Goal: Task Accomplishment & Management: Use online tool/utility

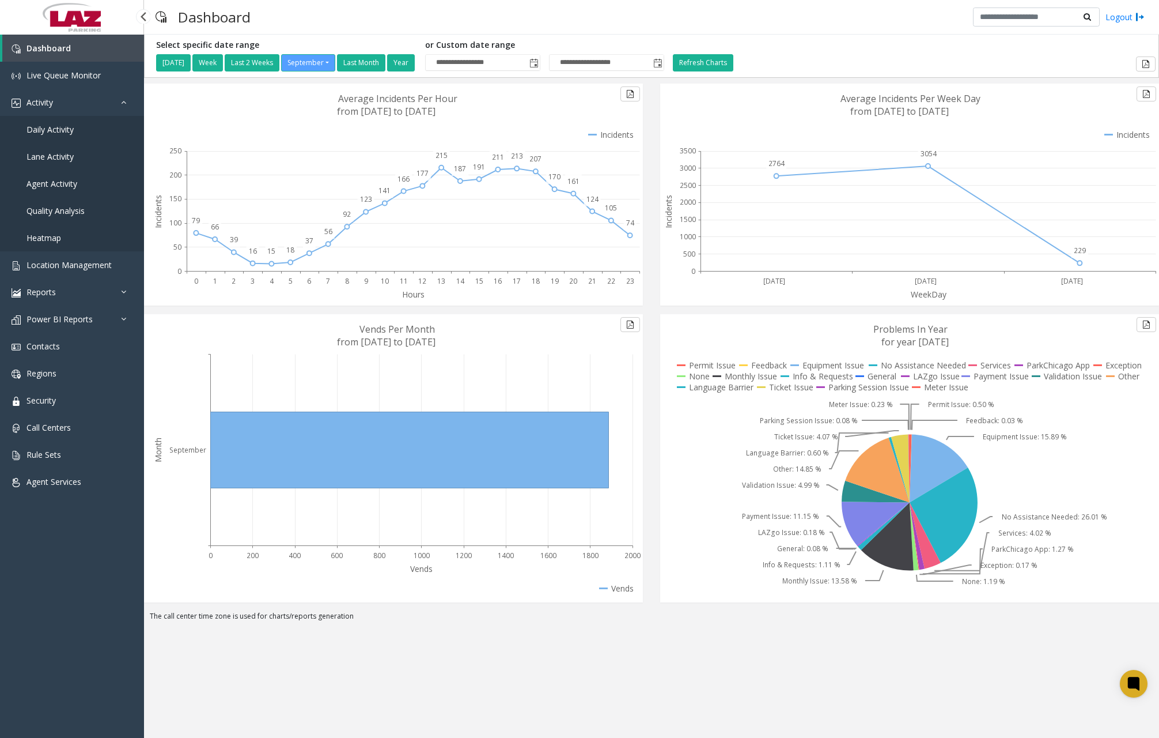
click at [66, 128] on span "Daily Activity" at bounding box center [50, 129] width 47 height 11
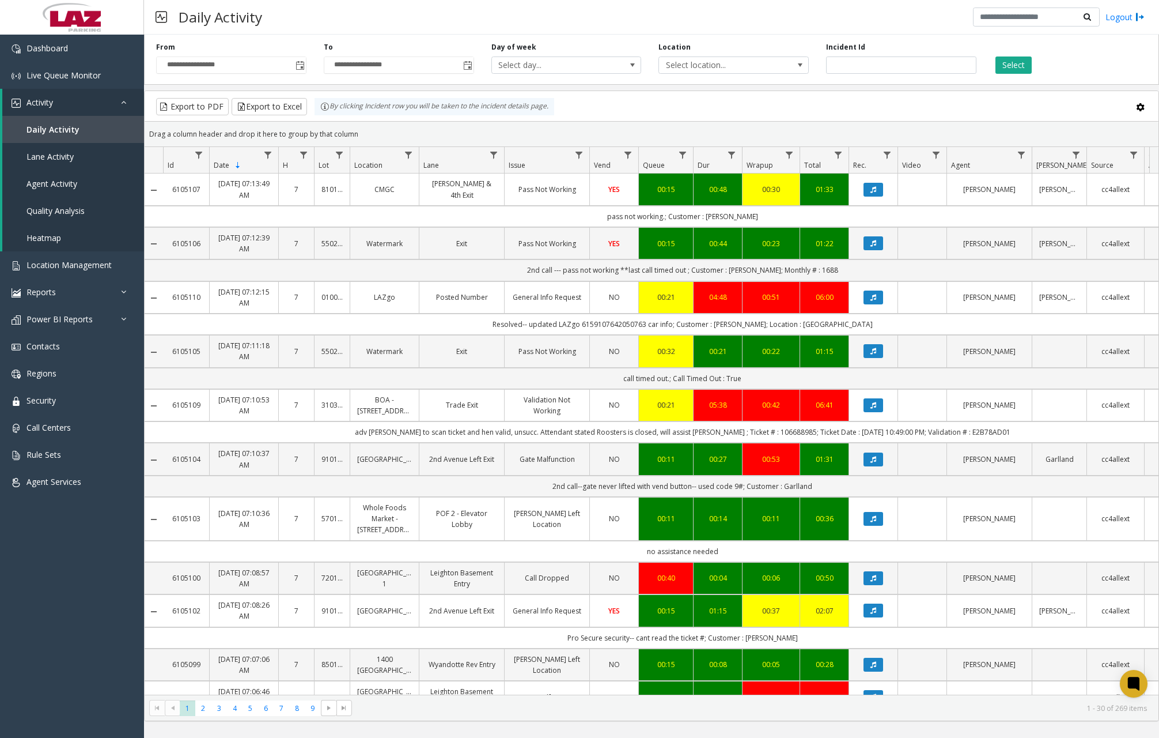
scroll to position [864, 0]
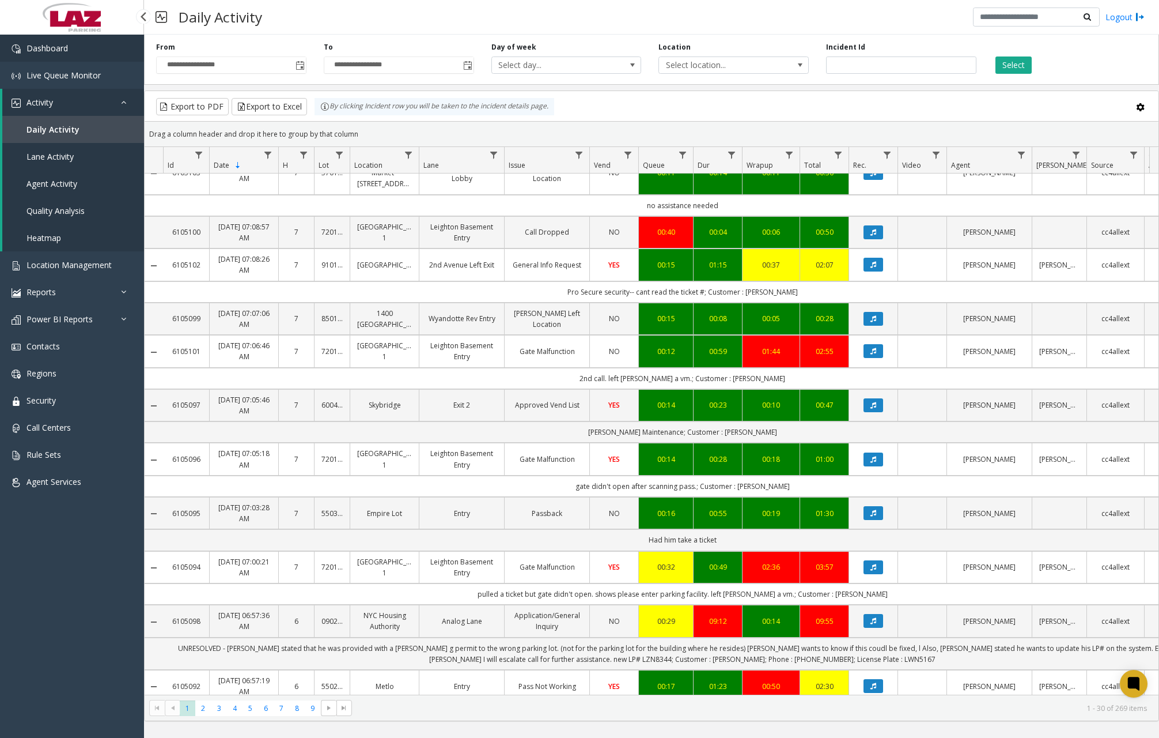
click at [95, 54] on link "Dashboard" at bounding box center [72, 48] width 144 height 27
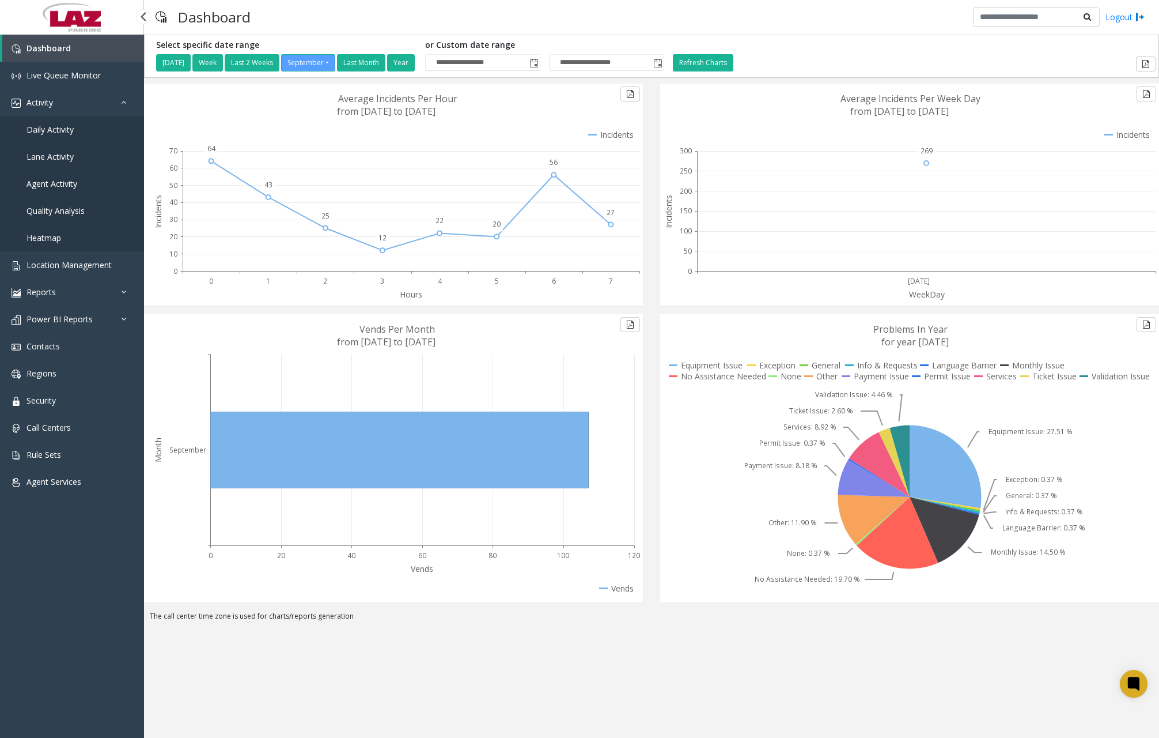
click at [56, 133] on span "Daily Activity" at bounding box center [50, 129] width 47 height 11
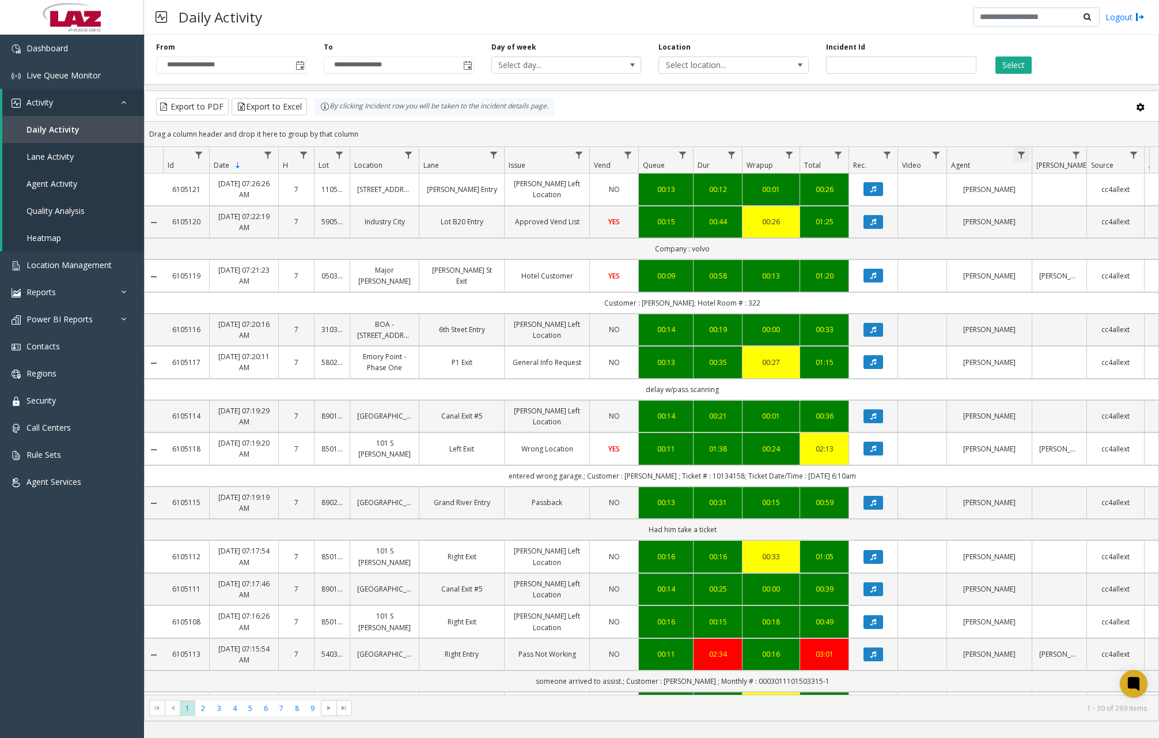
click at [1023, 157] on span "Data table" at bounding box center [1021, 154] width 9 height 9
click at [1046, 196] on input "Agent Filter" at bounding box center [1072, 205] width 98 height 20
type input "*****"
click at [1093, 304] on button "Filter" at bounding box center [1097, 311] width 47 height 25
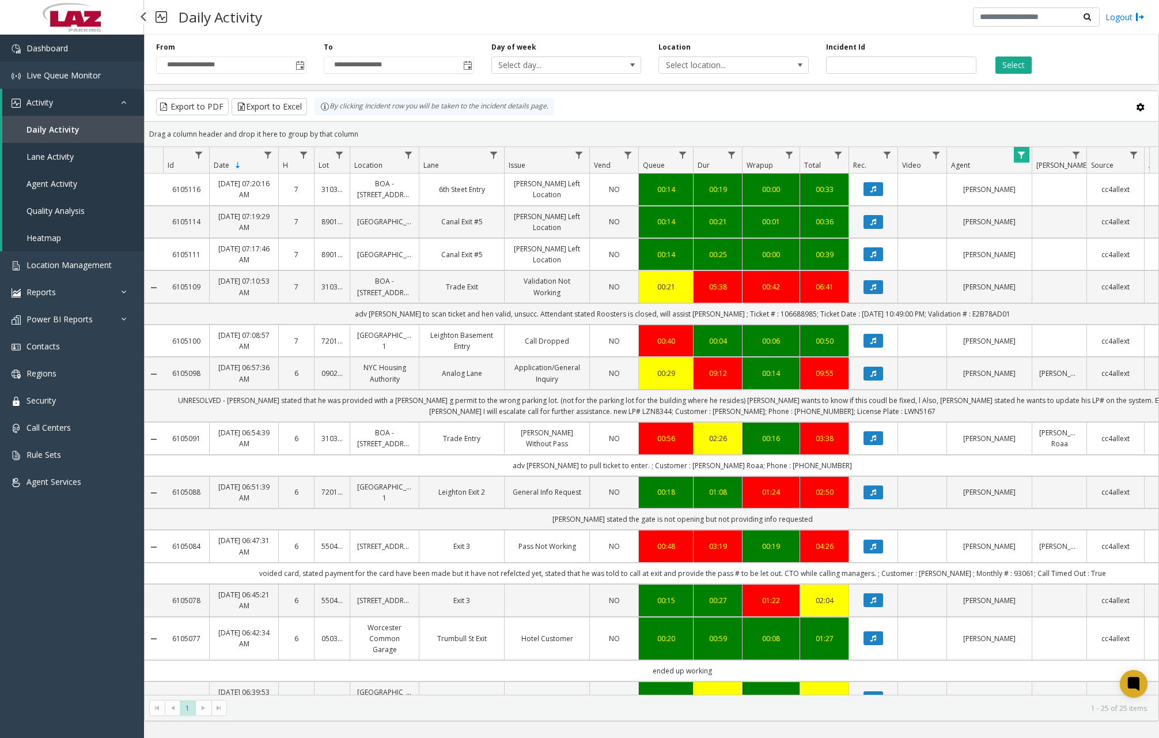
click at [47, 50] on span "Dashboard" at bounding box center [47, 48] width 41 height 11
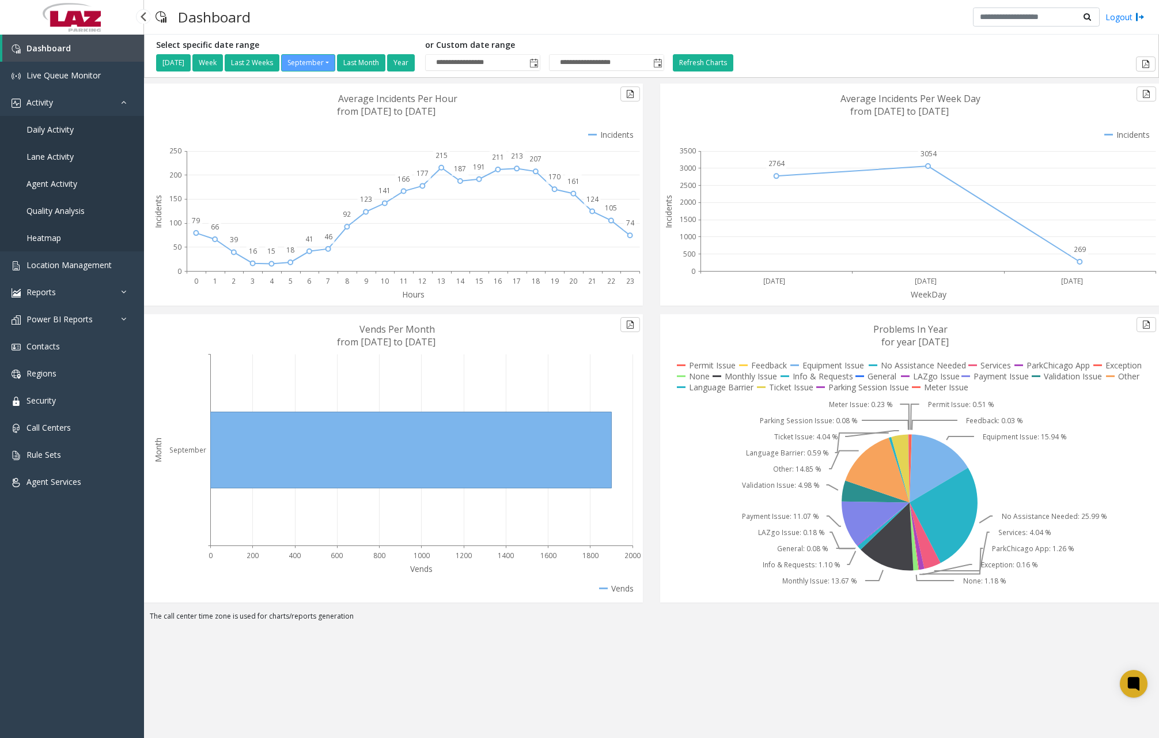
click at [61, 128] on span "Daily Activity" at bounding box center [50, 129] width 47 height 11
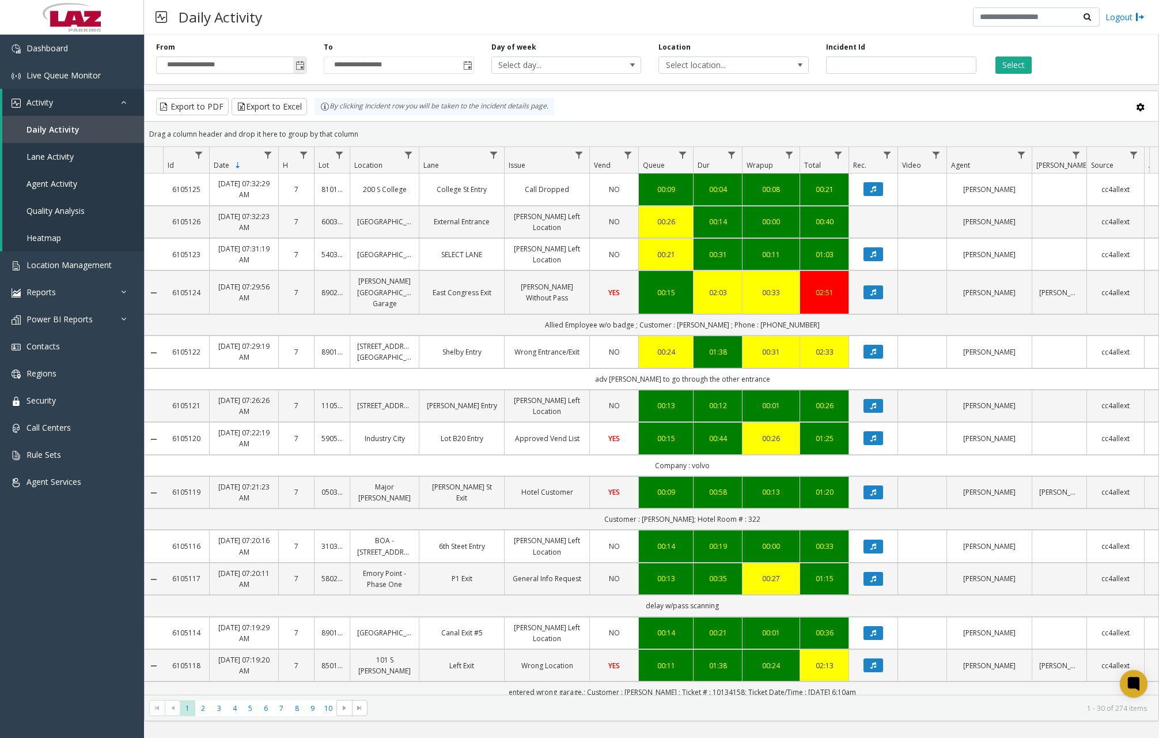
click at [300, 67] on span "Toggle popup" at bounding box center [300, 65] width 9 height 9
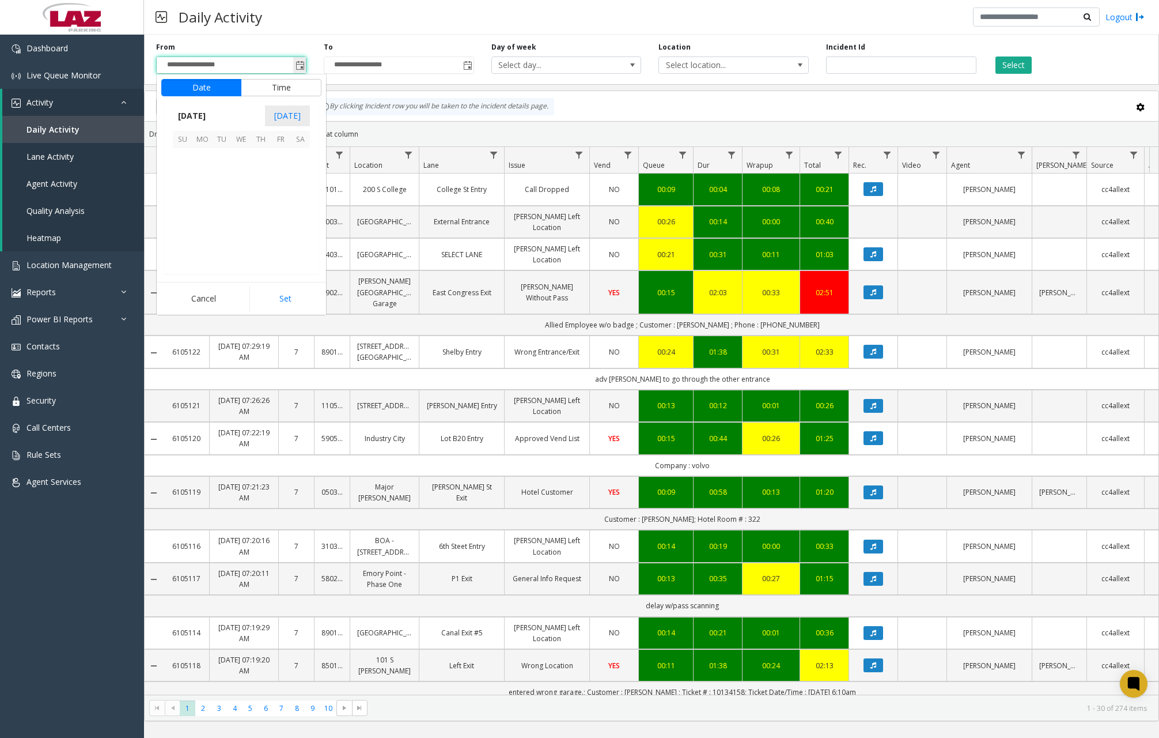
scroll to position [206812, 0]
click at [222, 162] on span "2" at bounding box center [222, 158] width 20 height 20
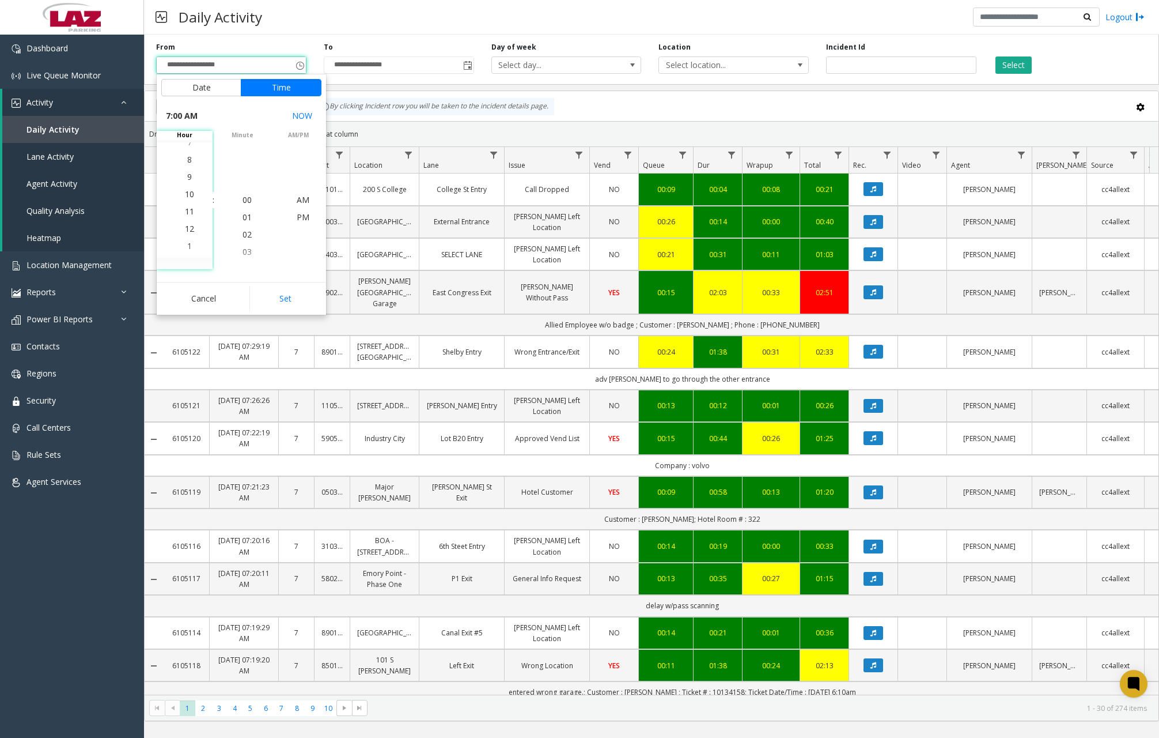
scroll to position [190, 0]
click at [186, 199] on span "11" at bounding box center [189, 199] width 9 height 11
click at [243, 199] on span "00" at bounding box center [247, 199] width 9 height 11
click at [298, 218] on span "PM" at bounding box center [303, 216] width 13 height 11
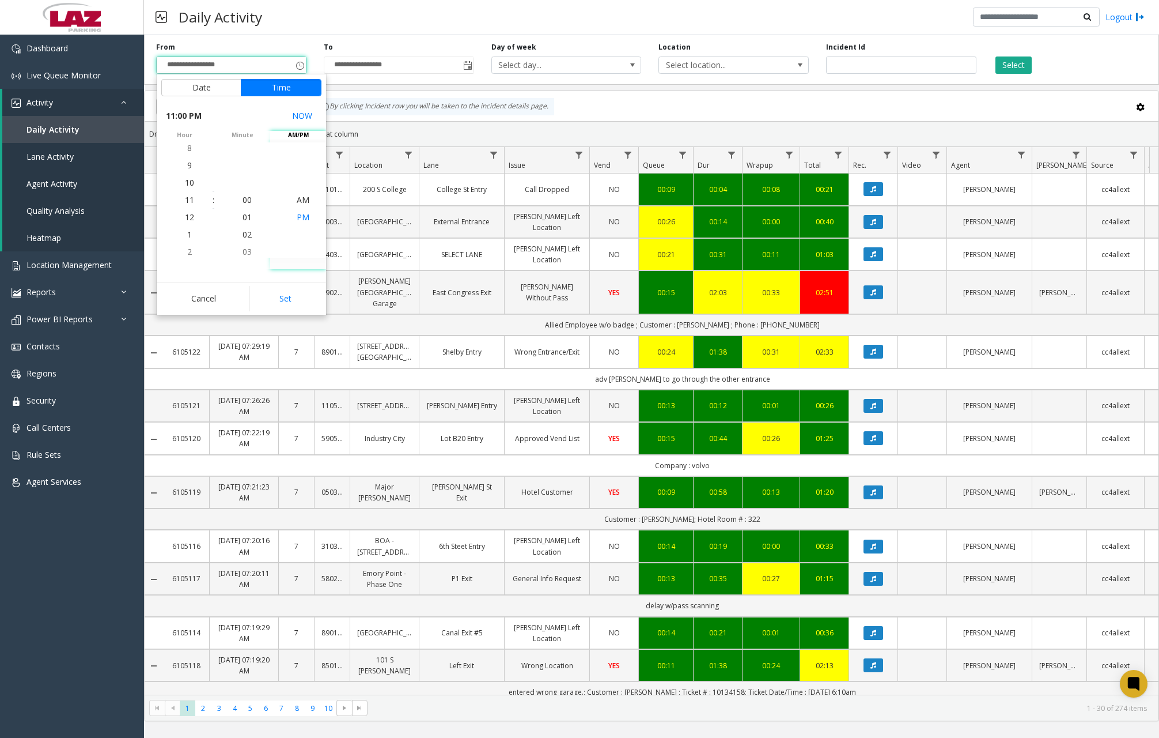
scroll to position [17, 0]
click at [286, 292] on button "Set" at bounding box center [286, 298] width 73 height 25
type input "**********"
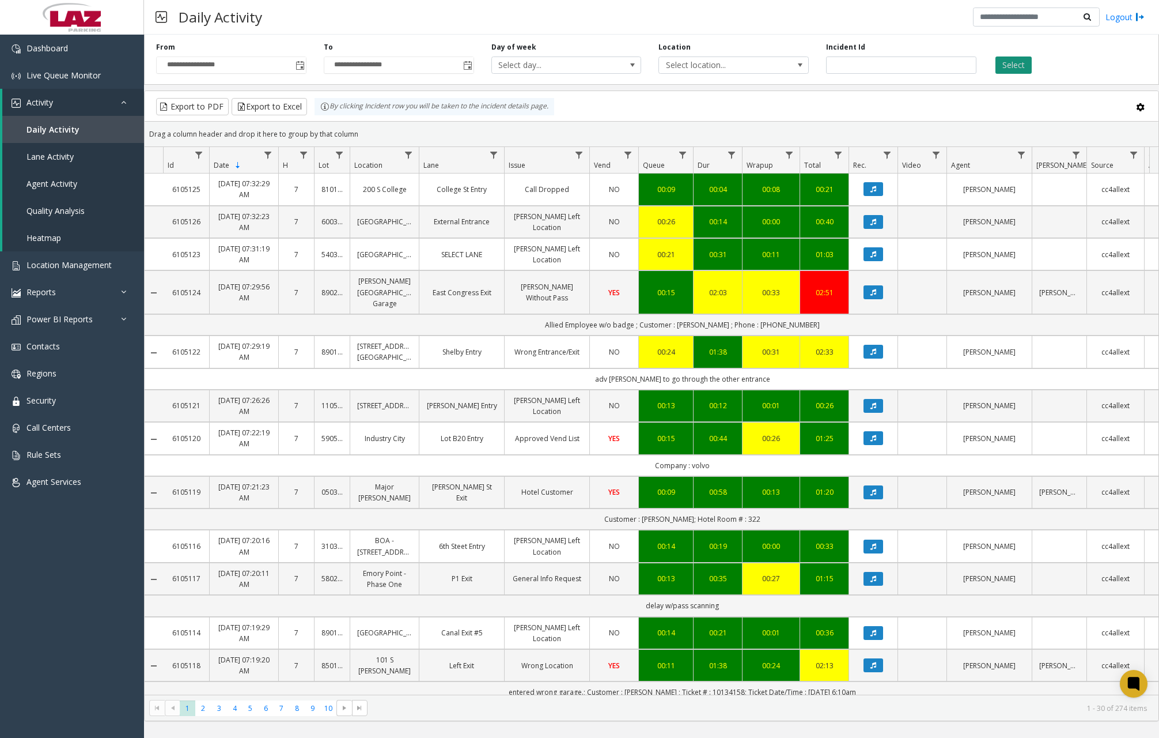
click at [1015, 65] on button "Select" at bounding box center [1014, 64] width 36 height 17
click at [470, 67] on span "Toggle popup" at bounding box center [467, 65] width 9 height 9
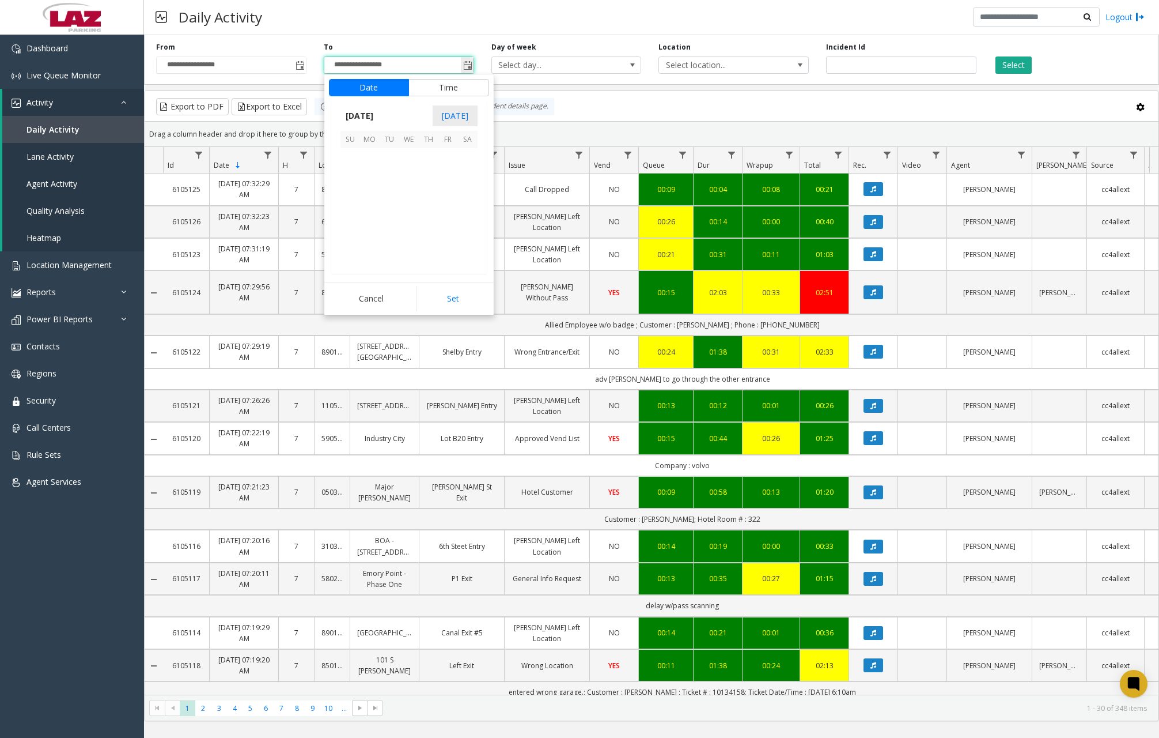
scroll to position [17, 0]
click at [411, 160] on span "3" at bounding box center [409, 158] width 20 height 20
click at [355, 198] on span "7" at bounding box center [357, 199] width 5 height 11
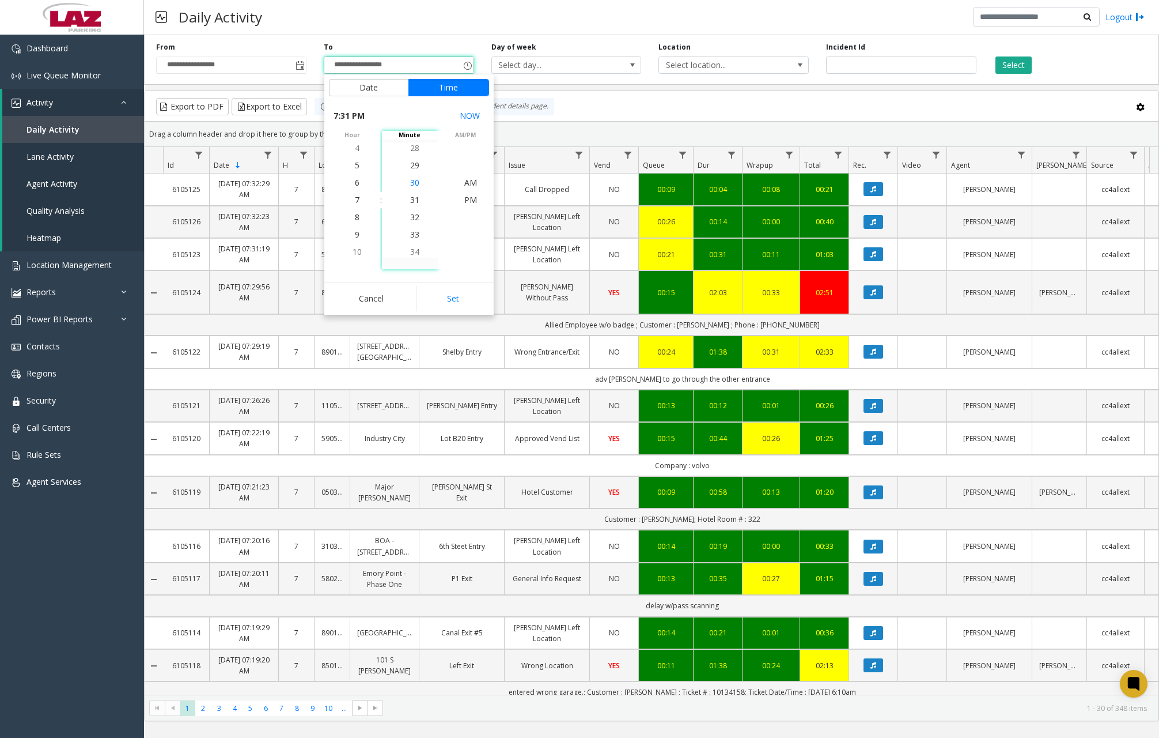
click at [411, 182] on span "30" at bounding box center [414, 182] width 9 height 11
click at [464, 181] on span "AM" at bounding box center [470, 182] width 13 height 11
click at [460, 294] on button "Set" at bounding box center [453, 298] width 73 height 25
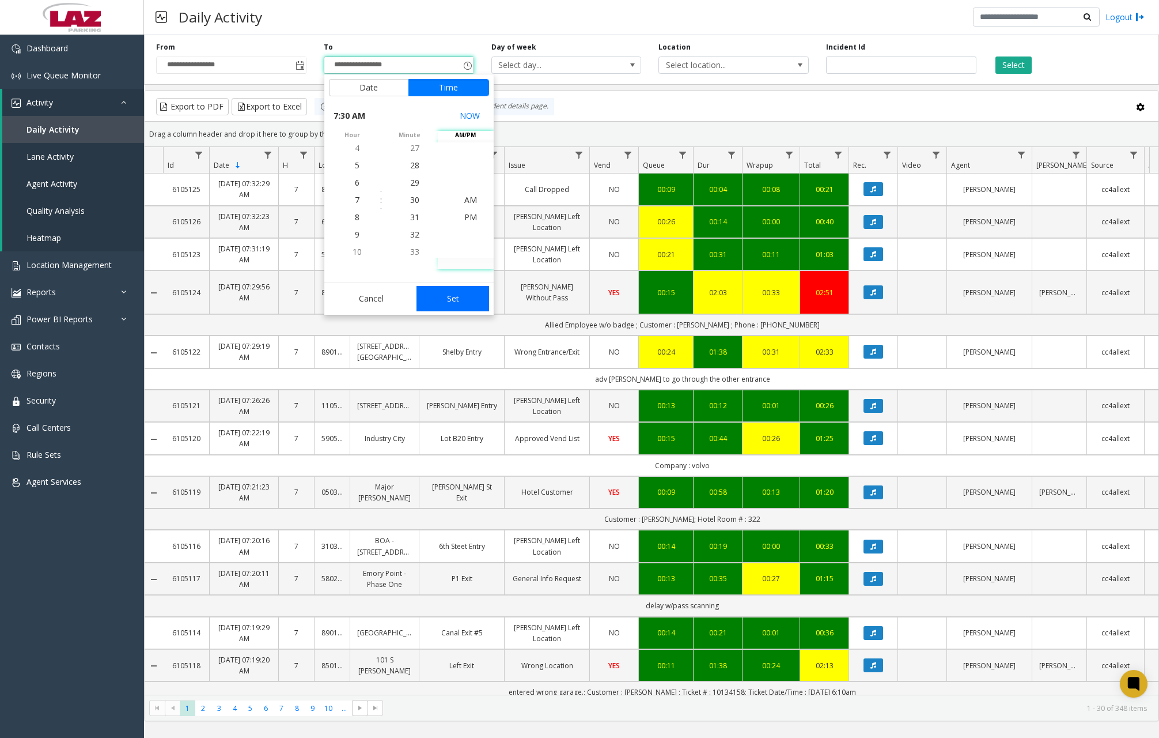
type input "**********"
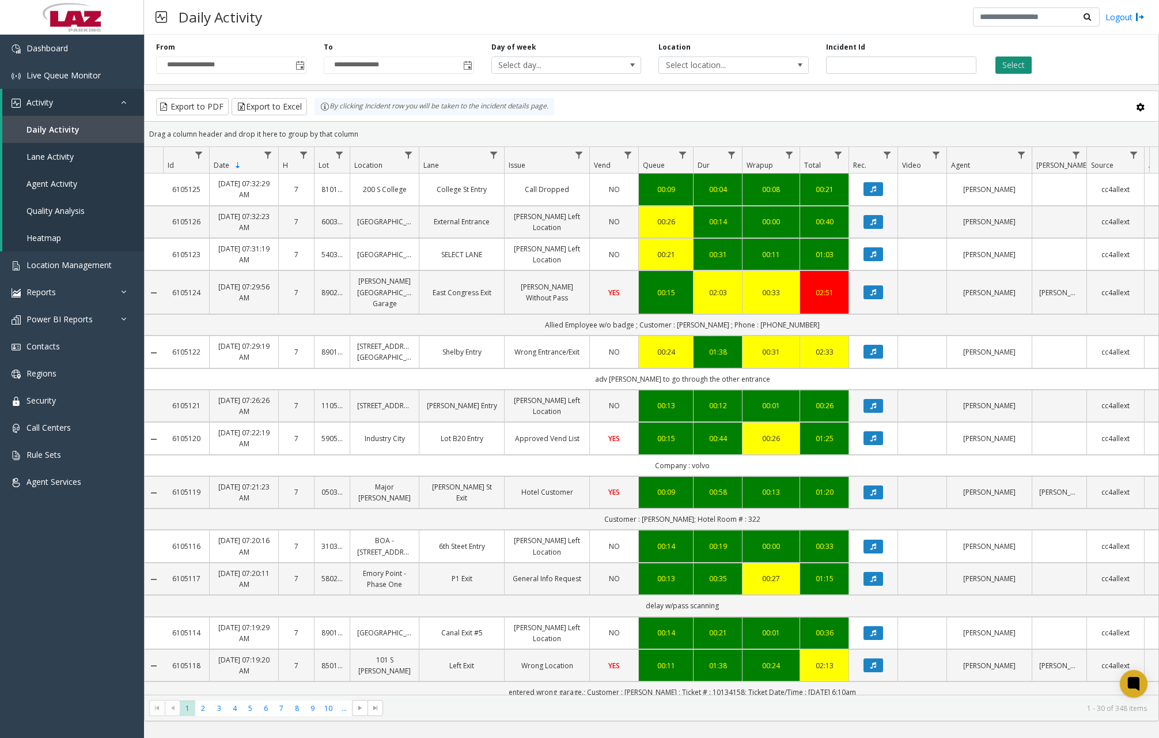
click at [1008, 69] on button "Select" at bounding box center [1014, 64] width 36 height 17
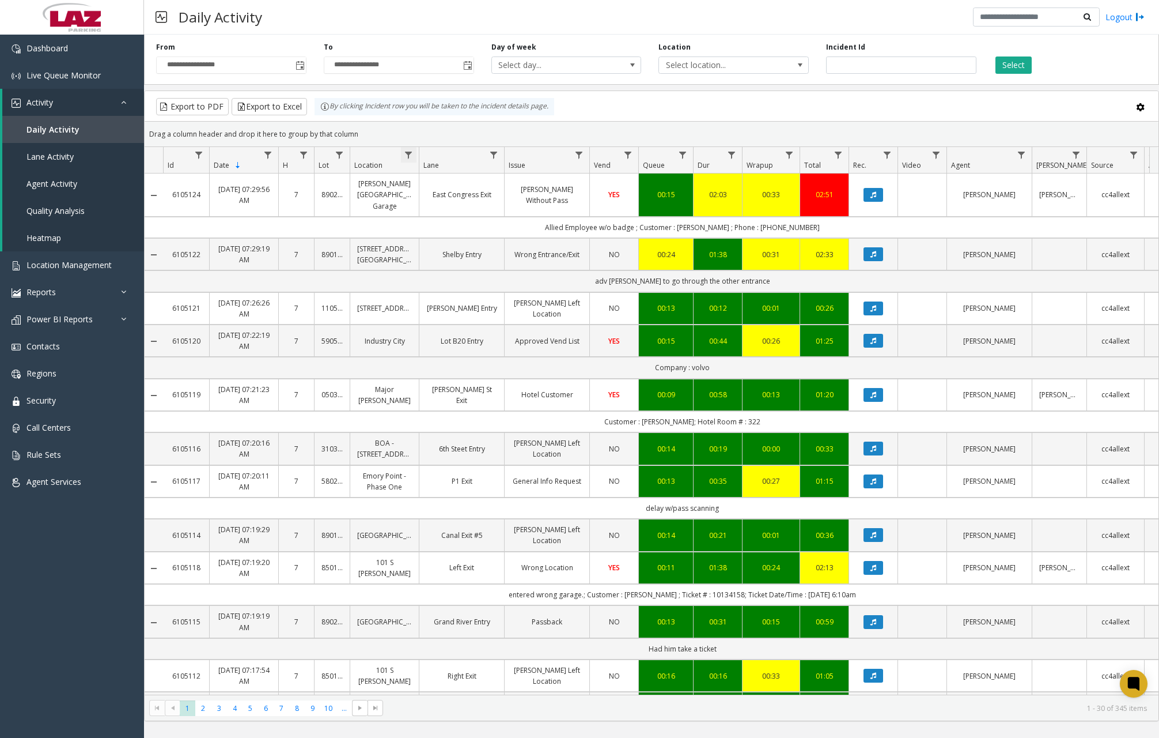
click at [411, 153] on span "Data table" at bounding box center [408, 154] width 9 height 9
click at [458, 211] on input "Location Filter" at bounding box center [459, 205] width 98 height 20
type input "******"
click at [487, 313] on button "Filter" at bounding box center [483, 311] width 47 height 25
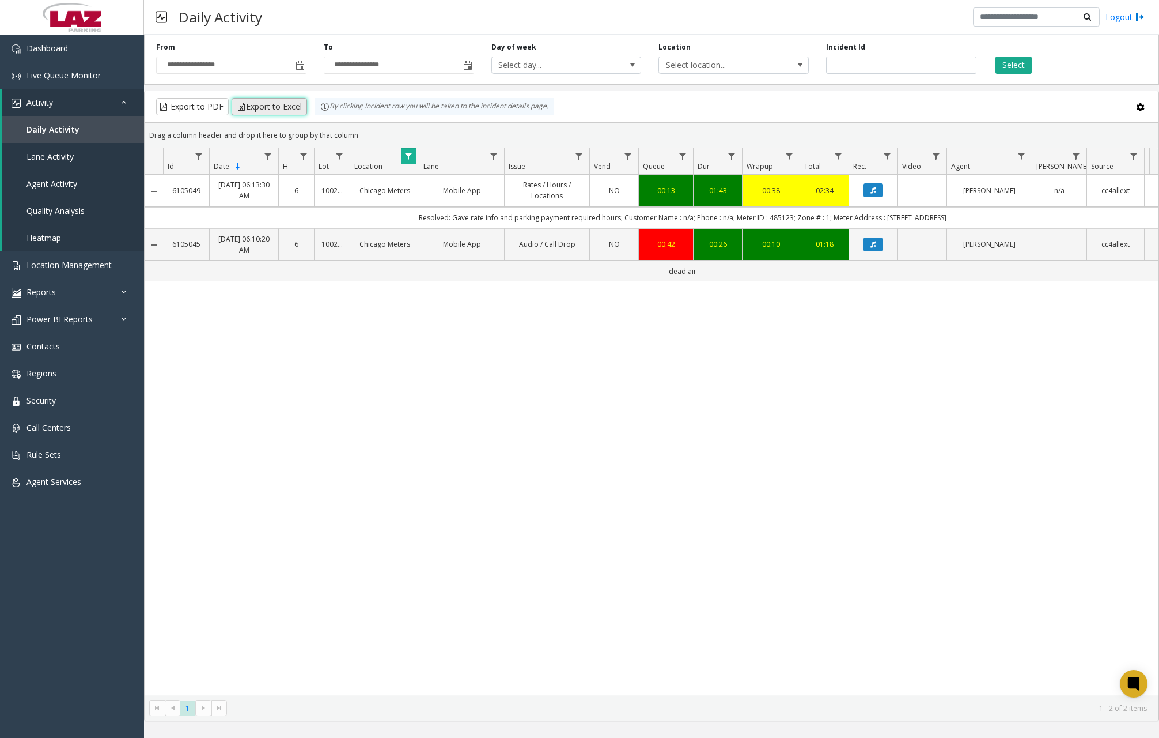
click at [266, 102] on button "Export to Excel" at bounding box center [269, 106] width 75 height 17
